Goal: Information Seeking & Learning: Check status

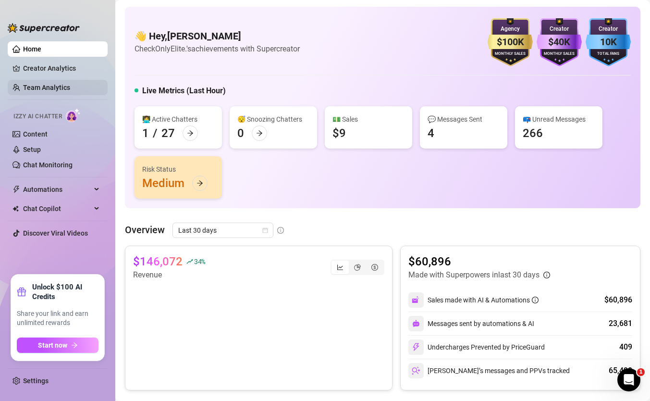
click at [70, 84] on link "Team Analytics" at bounding box center [46, 88] width 47 height 8
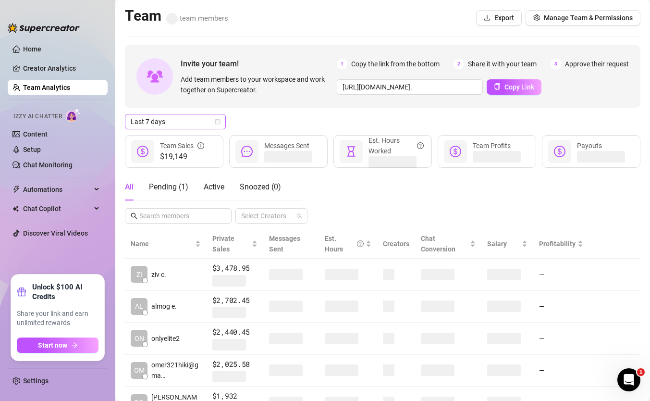
click at [202, 124] on span "Last 7 days" at bounding box center [175, 121] width 89 height 14
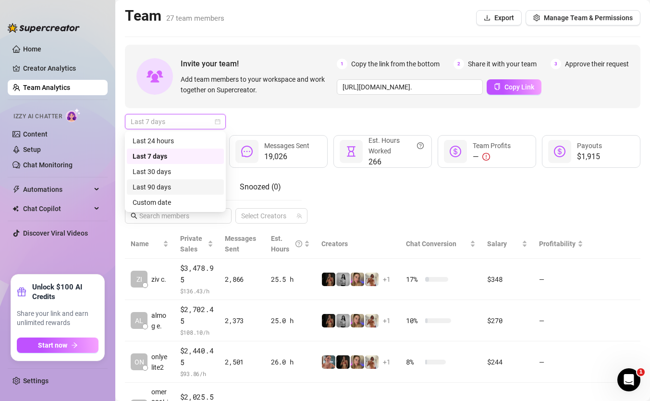
click at [172, 201] on div "Custom date" at bounding box center [176, 202] width 86 height 11
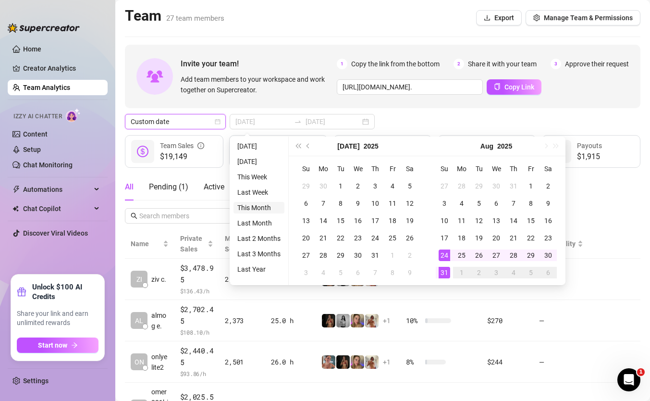
type input "[DATE]"
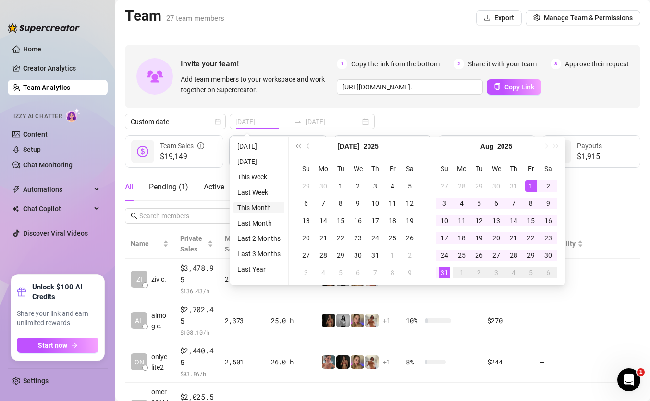
click at [260, 207] on li "This Month" at bounding box center [259, 208] width 51 height 12
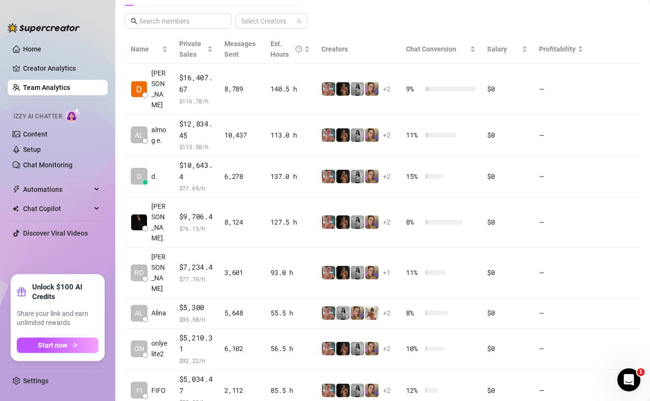
scroll to position [188, 0]
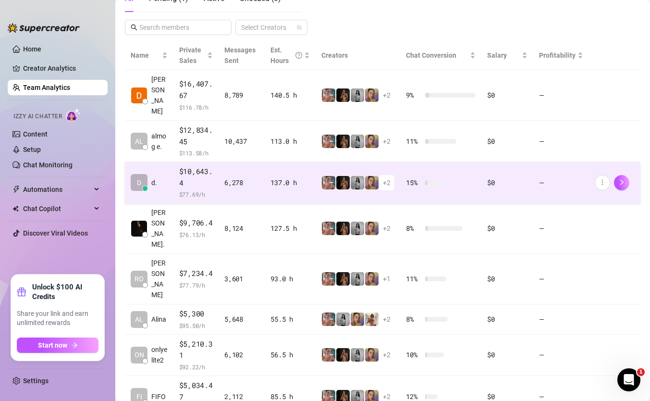
click at [246, 182] on td "6,278" at bounding box center [242, 182] width 46 height 41
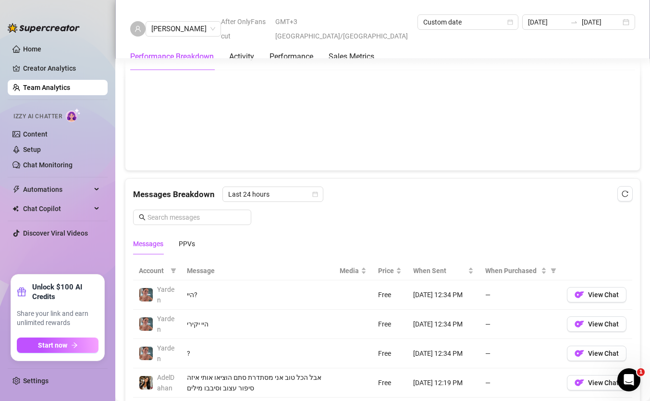
scroll to position [391, 0]
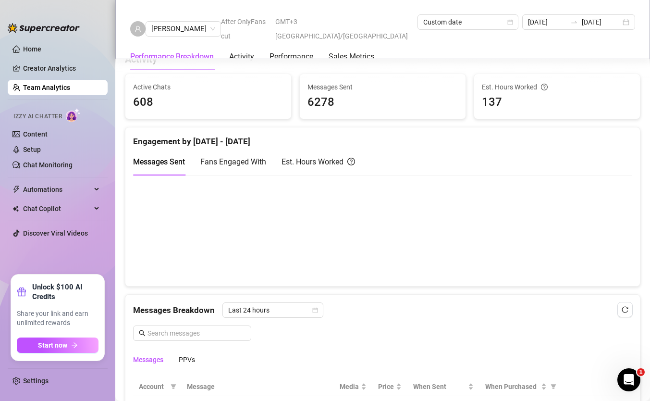
click at [295, 237] on canvas at bounding box center [382, 230] width 499 height 96
click at [242, 155] on div "Fans Engaged With" at bounding box center [233, 161] width 66 height 27
click at [320, 169] on div "Est. Hours Worked" at bounding box center [319, 161] width 74 height 27
click at [156, 164] on span "Messages Sent" at bounding box center [159, 161] width 52 height 9
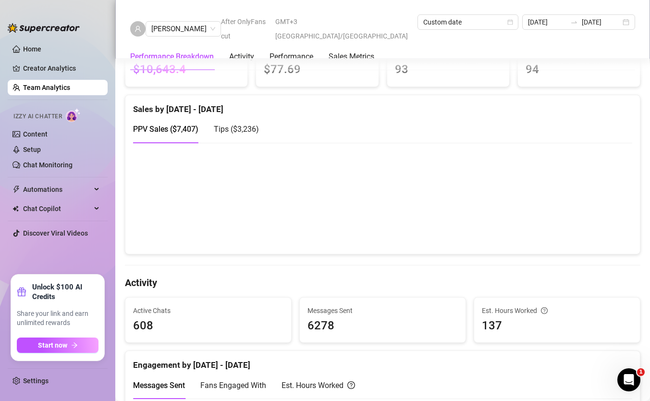
scroll to position [166, 0]
click at [29, 52] on link "Home" at bounding box center [32, 49] width 18 height 8
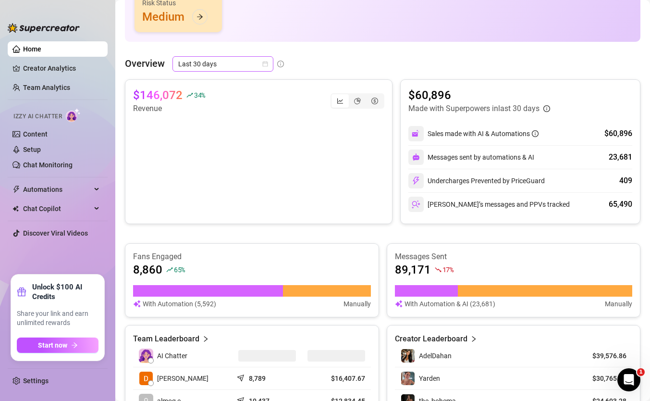
click at [219, 66] on span "Last 30 days" at bounding box center [222, 64] width 89 height 14
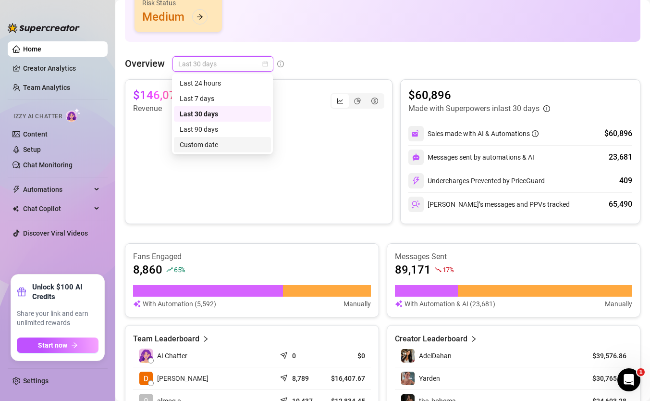
click at [203, 144] on div "Custom date" at bounding box center [223, 144] width 86 height 11
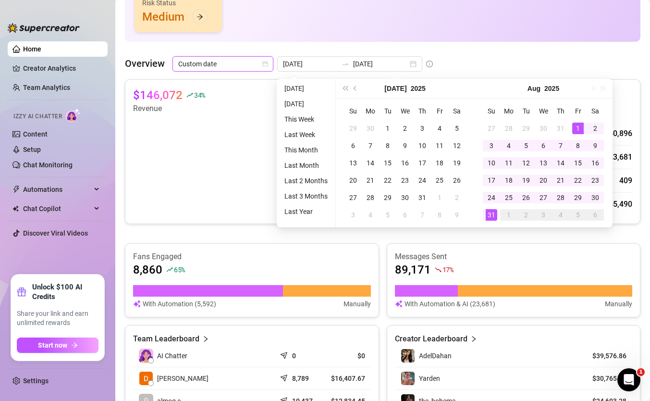
type input "[DATE]"
click at [307, 154] on li "This Month" at bounding box center [306, 150] width 51 height 12
